Goal: Transaction & Acquisition: Book appointment/travel/reservation

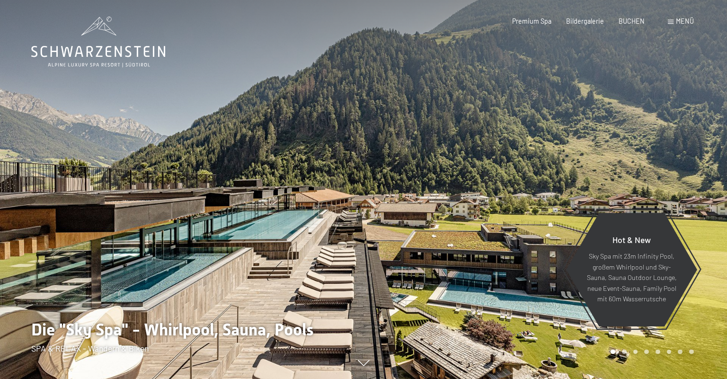
click at [673, 22] on span at bounding box center [671, 22] width 6 height 4
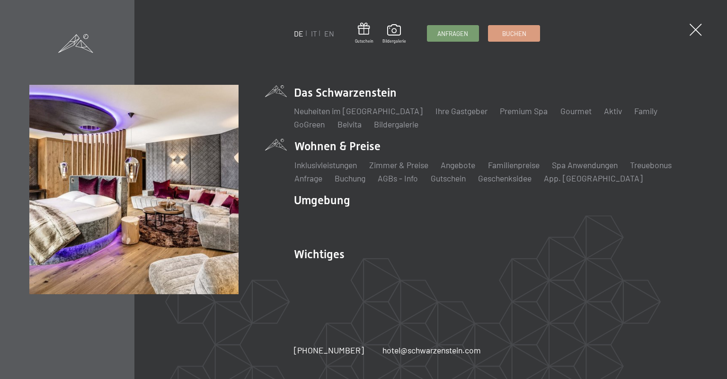
click at [333, 146] on li "Wohnen & Preise Inklusivleistungen Zimmer & Preise Liste Angebote Liste Familie…" at bounding box center [496, 160] width 404 height 45
click at [414, 166] on link "Zimmer & Preise" at bounding box center [398, 164] width 59 height 10
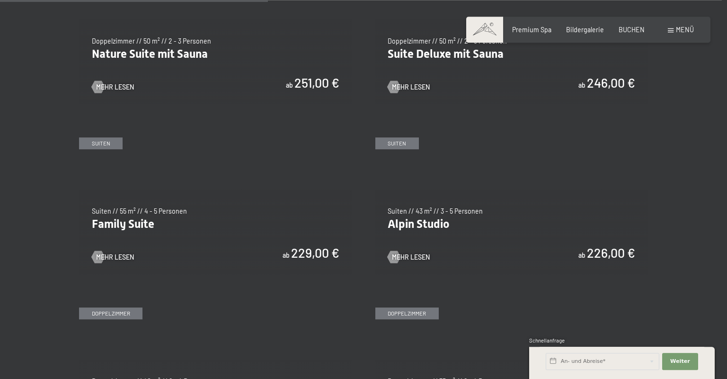
scroll to position [971, 0]
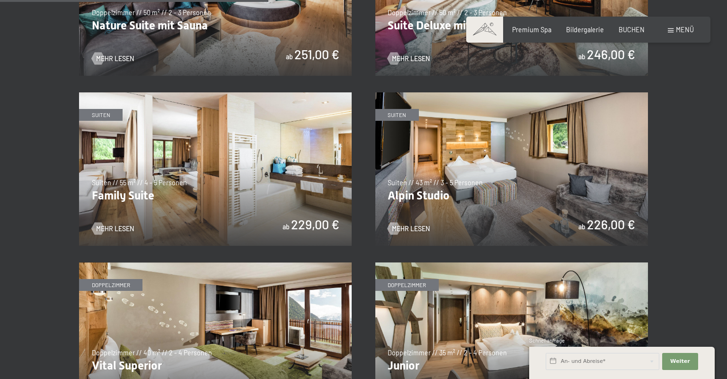
click at [214, 158] on img at bounding box center [215, 168] width 273 height 153
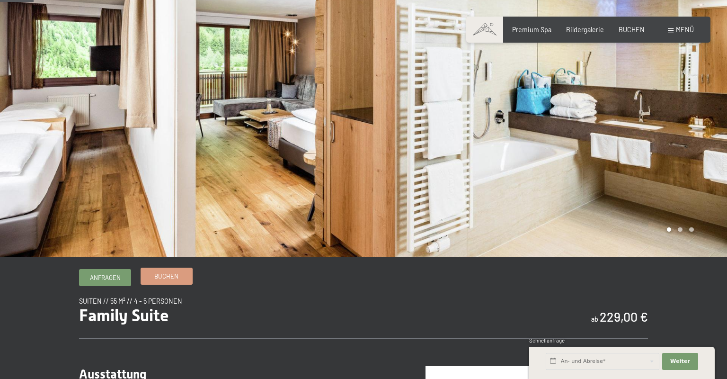
scroll to position [51, 0]
click at [174, 277] on span "Buchen" at bounding box center [166, 276] width 24 height 9
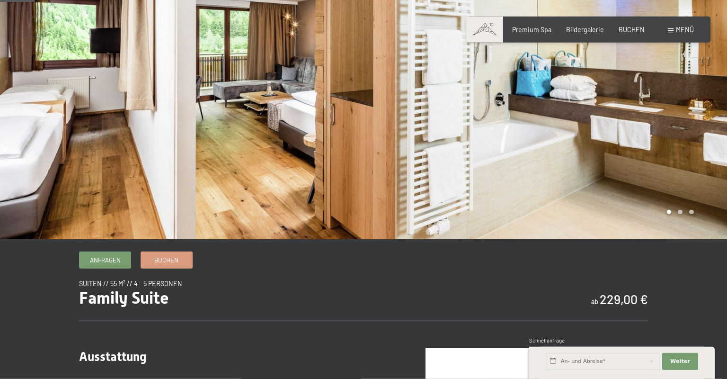
scroll to position [256, 0]
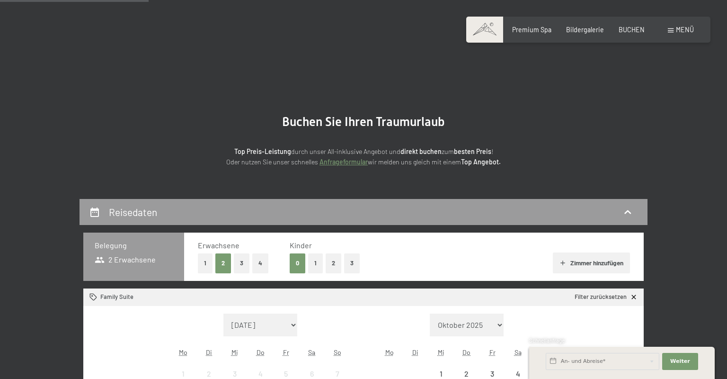
scroll to position [204, 0]
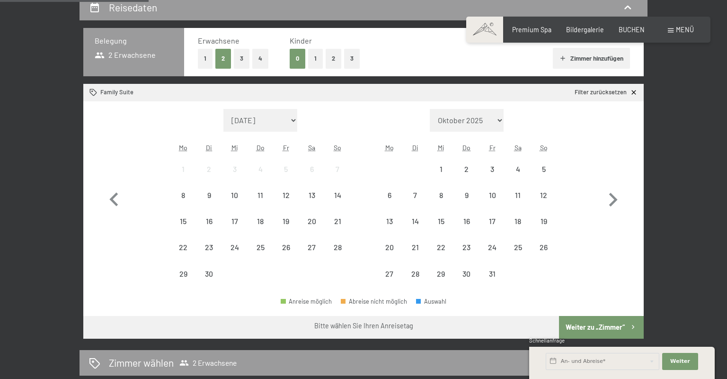
click at [316, 59] on button "1" at bounding box center [315, 58] width 15 height 19
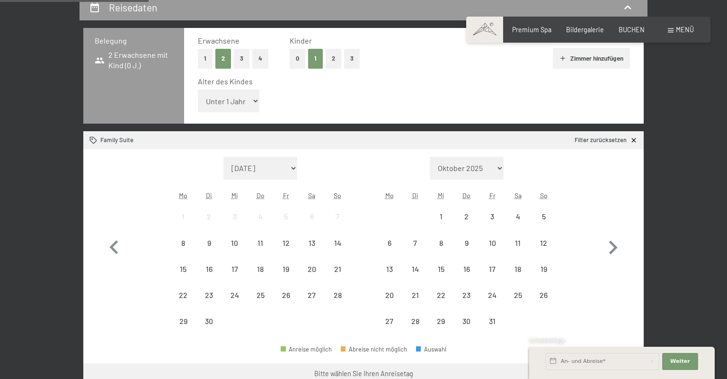
click at [198, 89] on select "Unter 1 Jahr 1 Jahr 2 Jahre 3 Jahre 4 Jahre 5 Jahre 6 Jahre 7 Jahre 8 Jahre 9 J…" at bounding box center [229, 100] width 62 height 23
select select "5"
click option "5 Jahre" at bounding box center [0, 0] width 0 height 0
click at [614, 248] on icon "button" at bounding box center [613, 247] width 9 height 14
select select "2025-10-01"
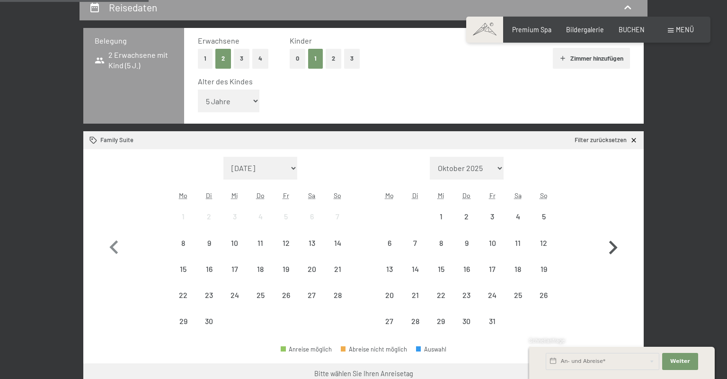
select select "2025-11-01"
click at [614, 248] on icon "button" at bounding box center [613, 247] width 9 height 14
select select "2025-11-01"
select select "2025-12-01"
click at [614, 248] on icon "button" at bounding box center [613, 247] width 9 height 14
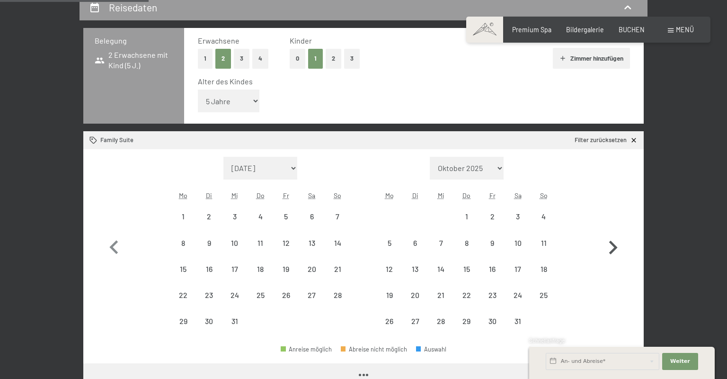
click at [614, 248] on icon "button" at bounding box center [613, 247] width 9 height 14
select select "2026-01-01"
select select "2026-02-01"
select select "2026-01-01"
select select "2026-02-01"
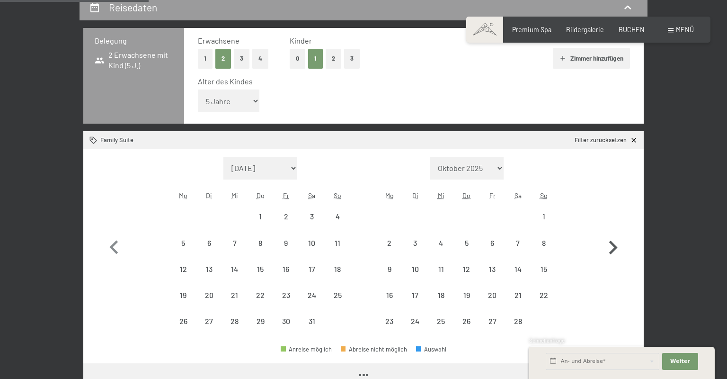
click at [614, 248] on icon "button" at bounding box center [613, 247] width 9 height 14
select select "2026-02-01"
select select "2026-03-01"
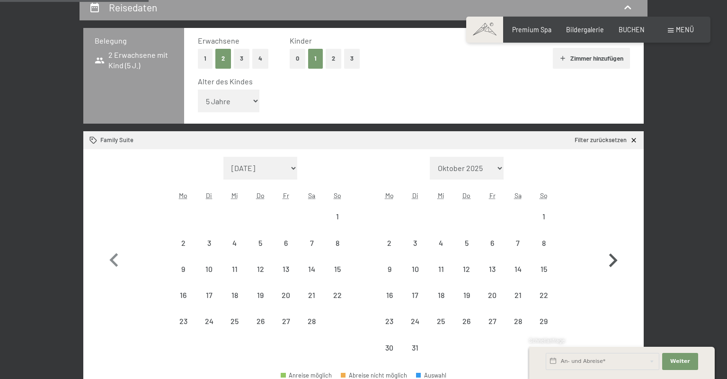
click at [614, 248] on icon "button" at bounding box center [612, 260] width 27 height 27
select select "2026-03-01"
select select "2026-04-01"
select select "2026-03-01"
select select "2026-04-01"
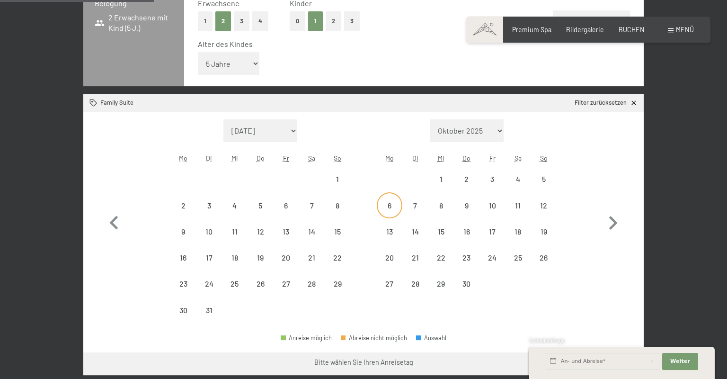
scroll to position [256, 0]
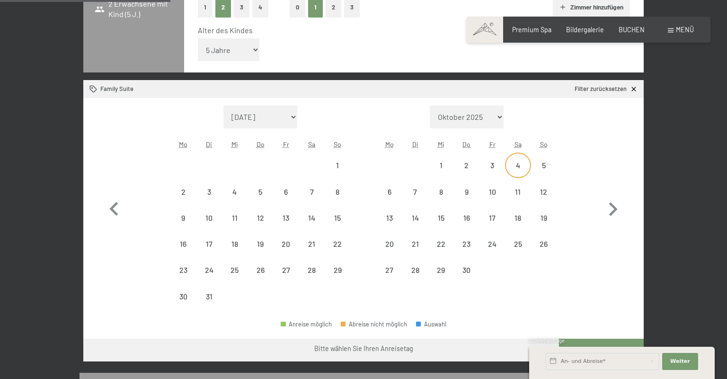
click at [519, 168] on div "4" at bounding box center [518, 173] width 24 height 24
select select "2026-03-01"
select select "2026-04-01"
click at [521, 195] on div "11" at bounding box center [518, 200] width 24 height 24
select select "2026-03-01"
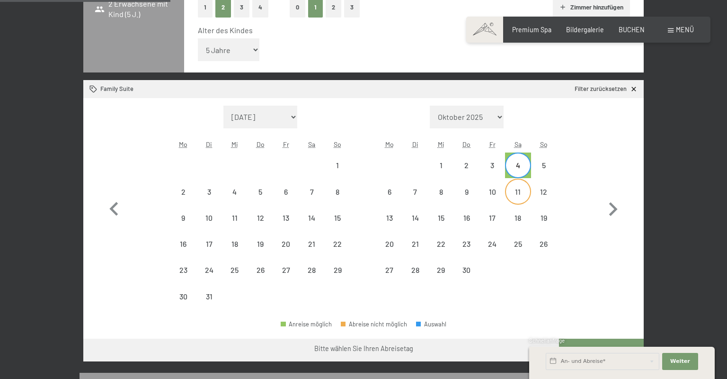
select select "2026-04-01"
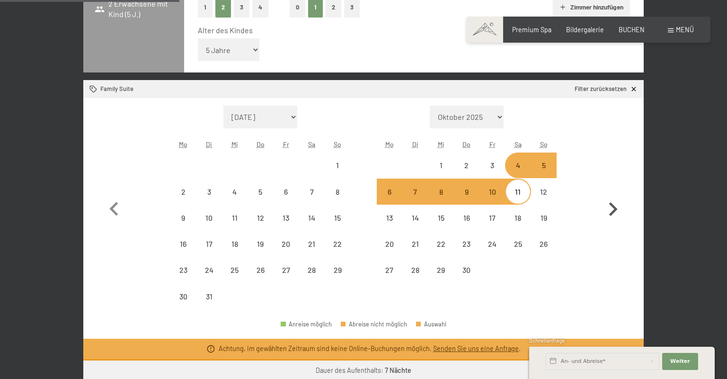
click at [615, 211] on icon "button" at bounding box center [613, 209] width 9 height 14
select select "2026-04-01"
select select "2026-05-01"
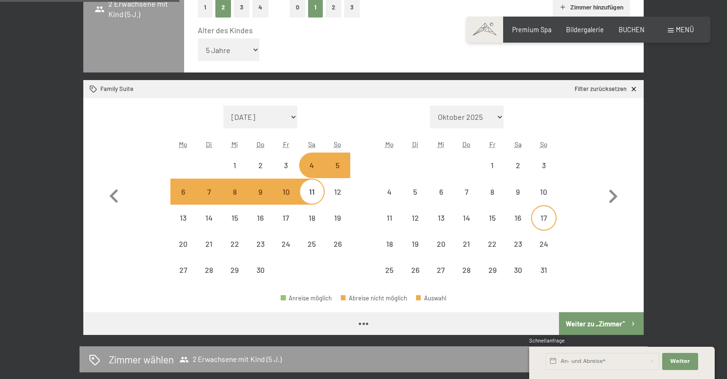
select select "2026-04-01"
select select "2026-05-01"
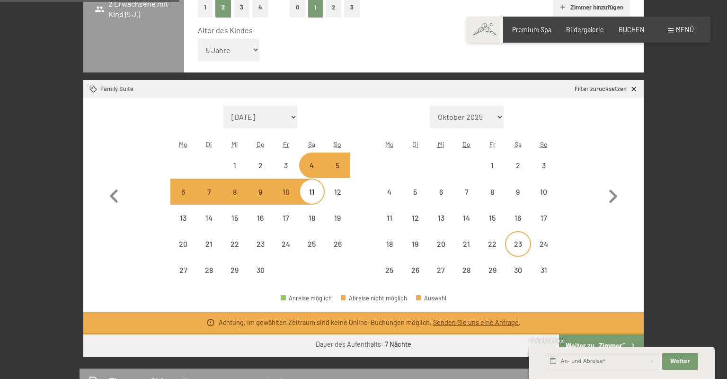
click at [521, 244] on div "23" at bounding box center [518, 252] width 24 height 24
select select "2026-04-01"
select select "2026-05-01"
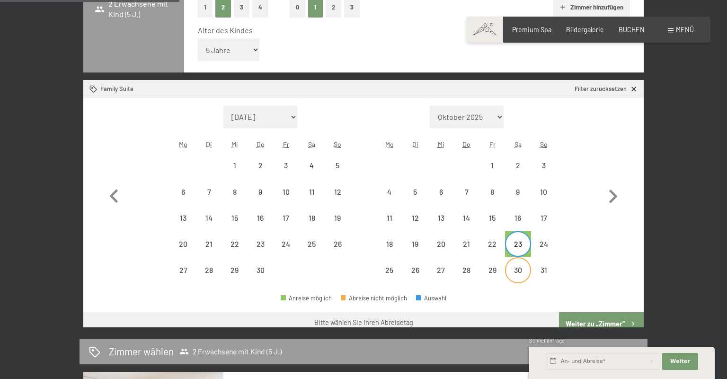
click at [521, 272] on div "30" at bounding box center [518, 278] width 24 height 24
select select "2026-04-01"
select select "2026-05-01"
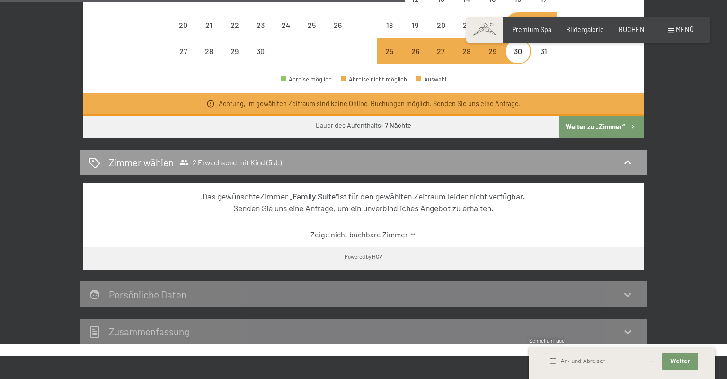
scroll to position [409, 0]
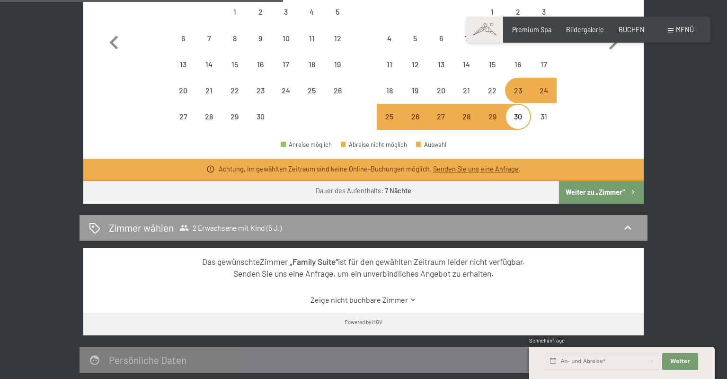
click at [600, 191] on button "Weiter zu „Zimmer“" at bounding box center [601, 192] width 85 height 23
select select "2026-04-01"
select select "2026-05-01"
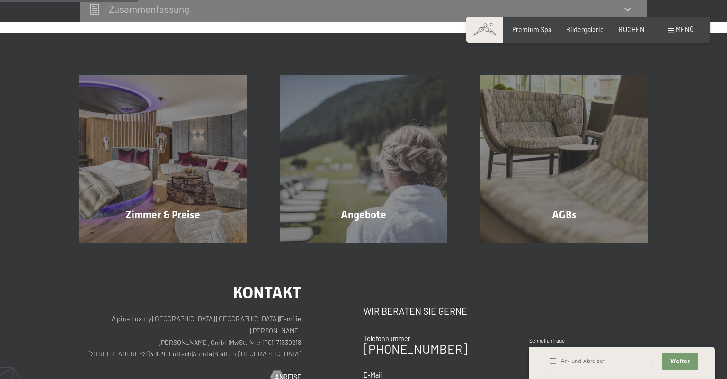
scroll to position [199, 0]
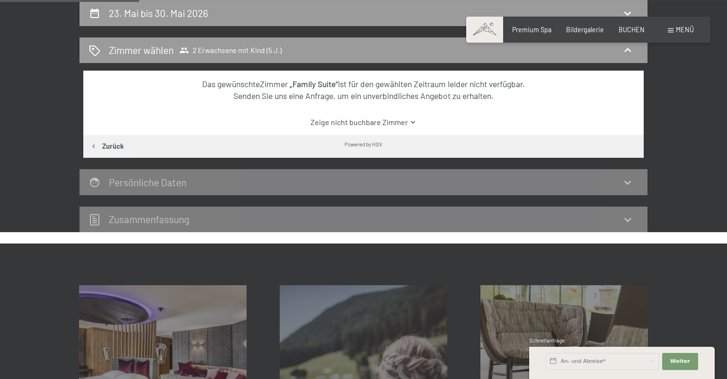
click at [410, 122] on icon at bounding box center [412, 121] width 7 height 7
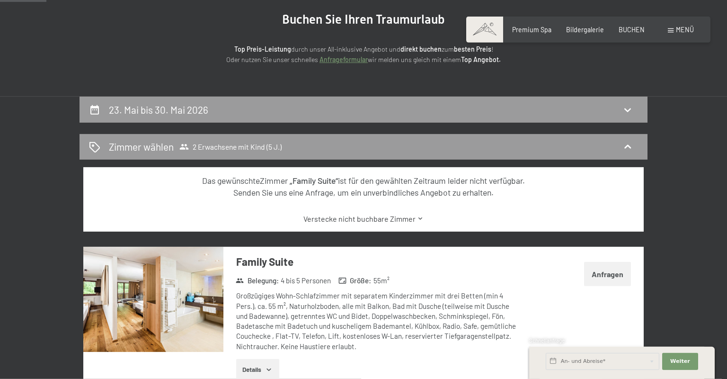
scroll to position [0, 0]
